Goal: Navigation & Orientation: Find specific page/section

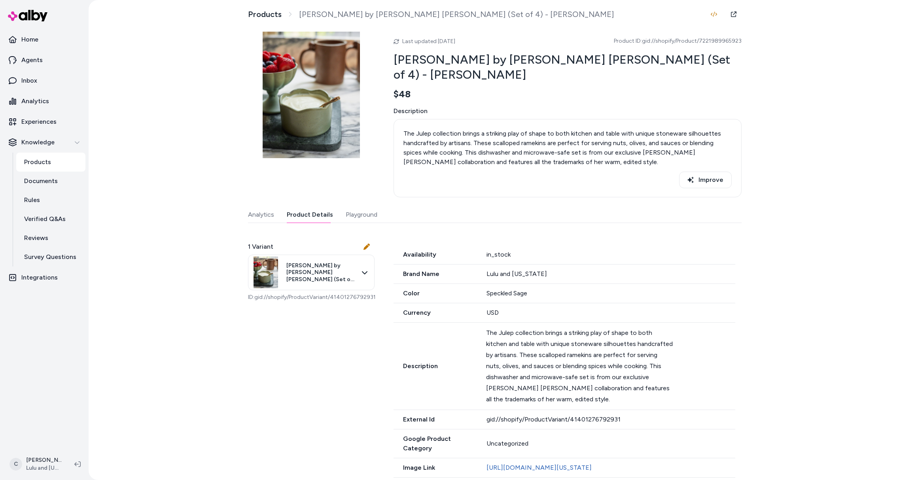
scroll to position [528, 0]
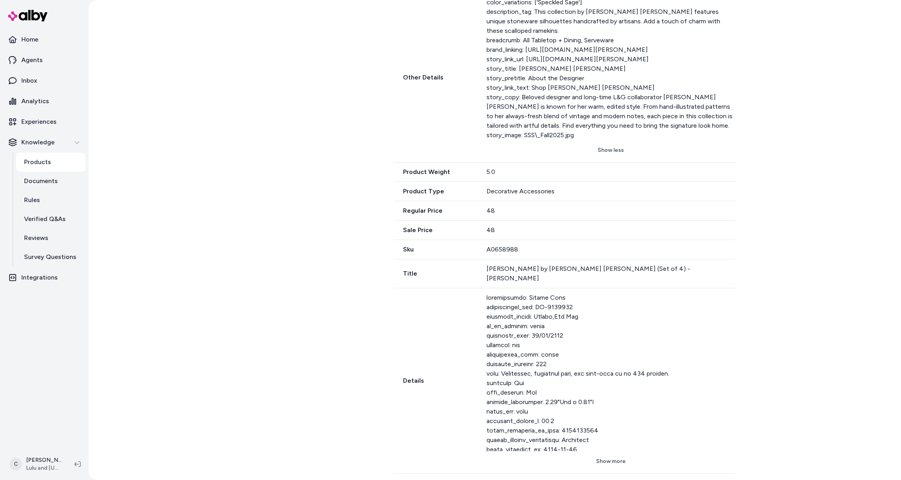
drag, startPoint x: 137, startPoint y: 187, endPoint x: 139, endPoint y: 182, distance: 6.0
click at [136, 187] on div "Products Julep Ramekin by Sarah Sherman Samuel (Set of 4) - Speckled Sage Last …" at bounding box center [495, 240] width 812 height 480
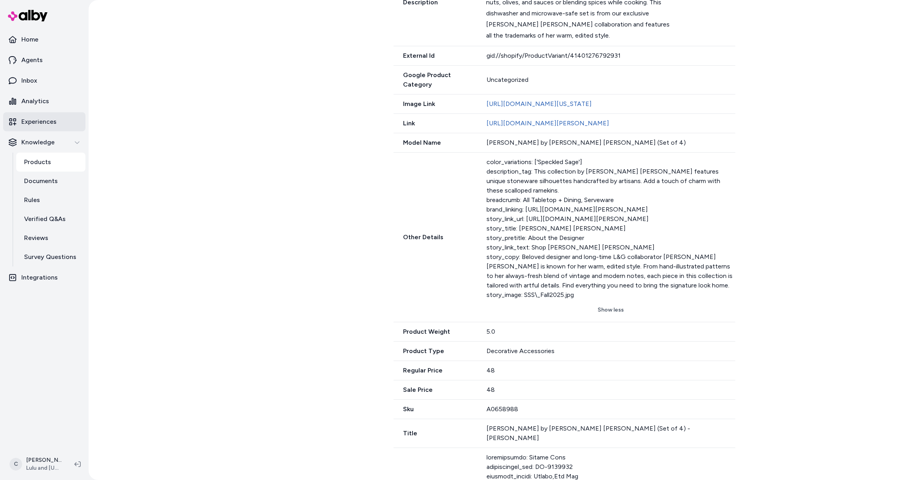
click at [58, 121] on link "Experiences" at bounding box center [44, 121] width 82 height 19
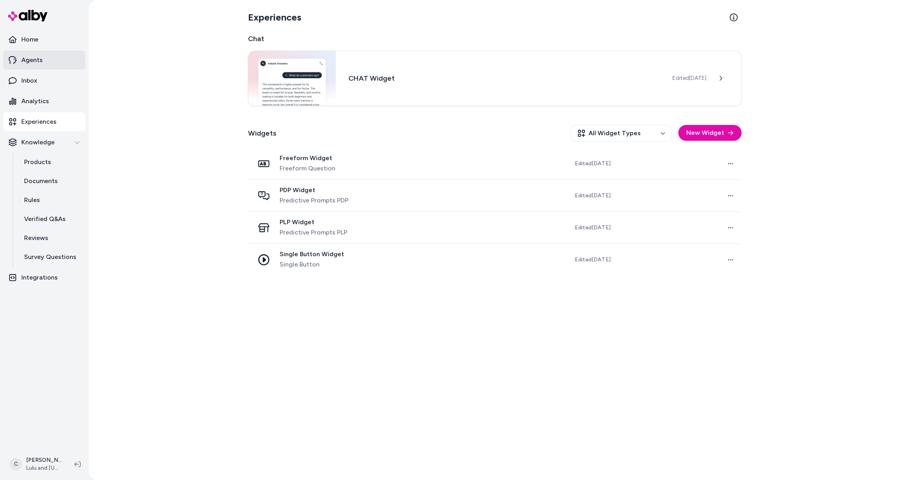
click at [42, 64] on link "Agents" at bounding box center [44, 60] width 82 height 19
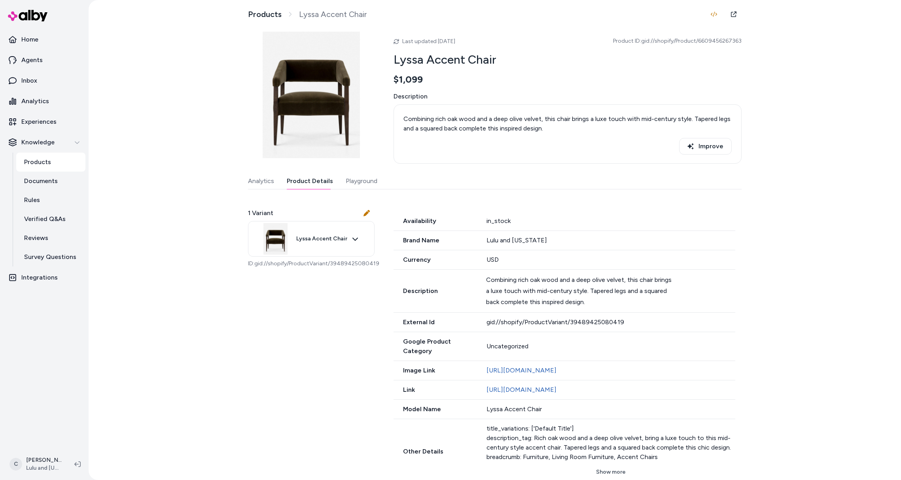
scroll to position [515, 0]
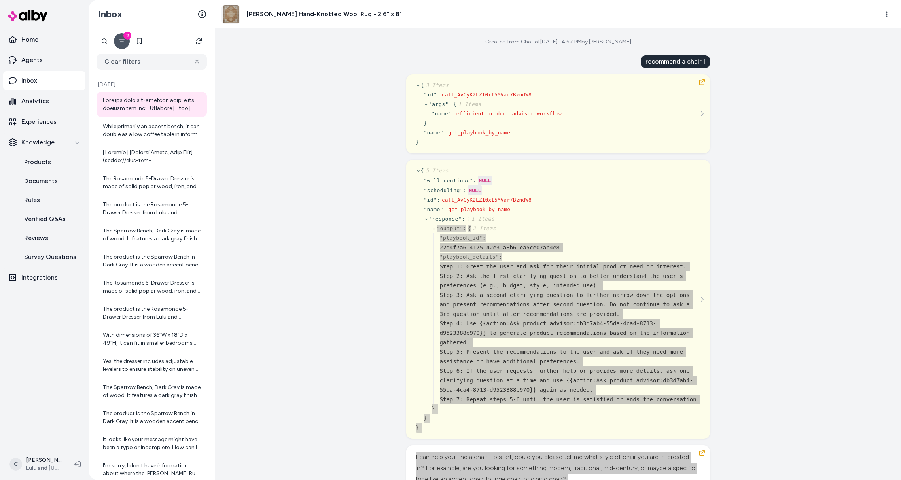
scroll to position [15, 0]
